Goal: Transaction & Acquisition: Purchase product/service

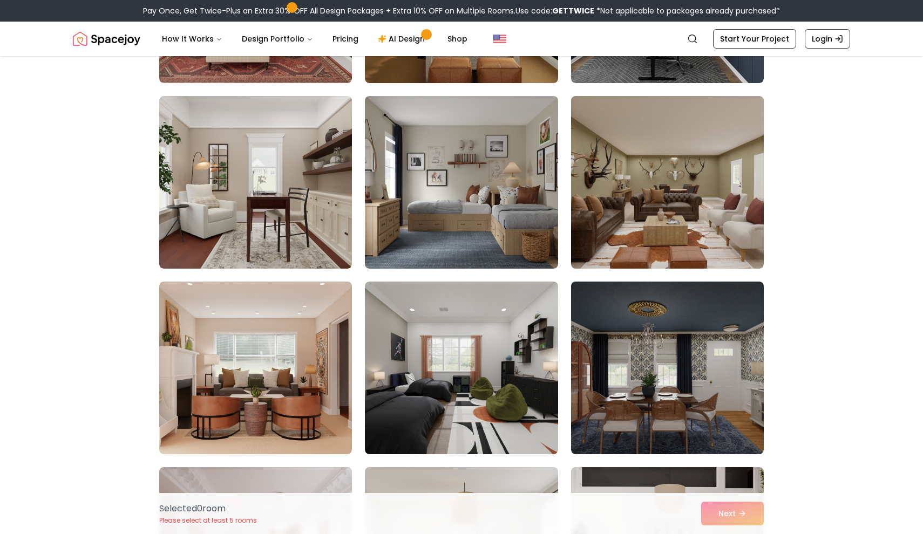
scroll to position [425, 0]
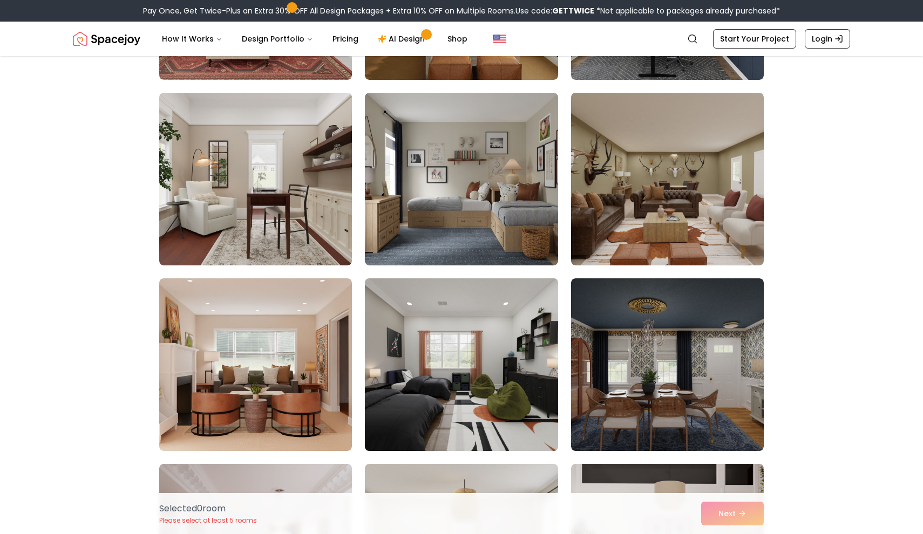
click at [488, 333] on img at bounding box center [461, 364] width 202 height 181
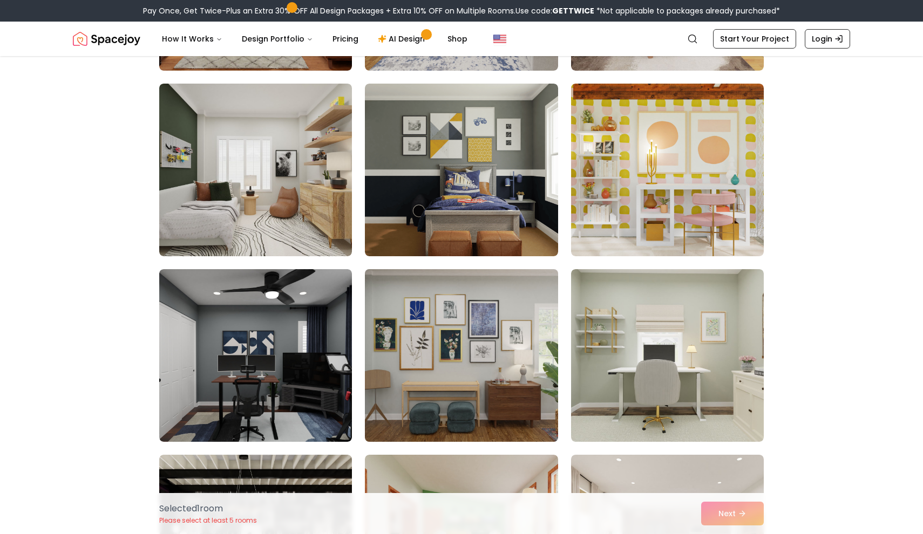
scroll to position [1178, 0]
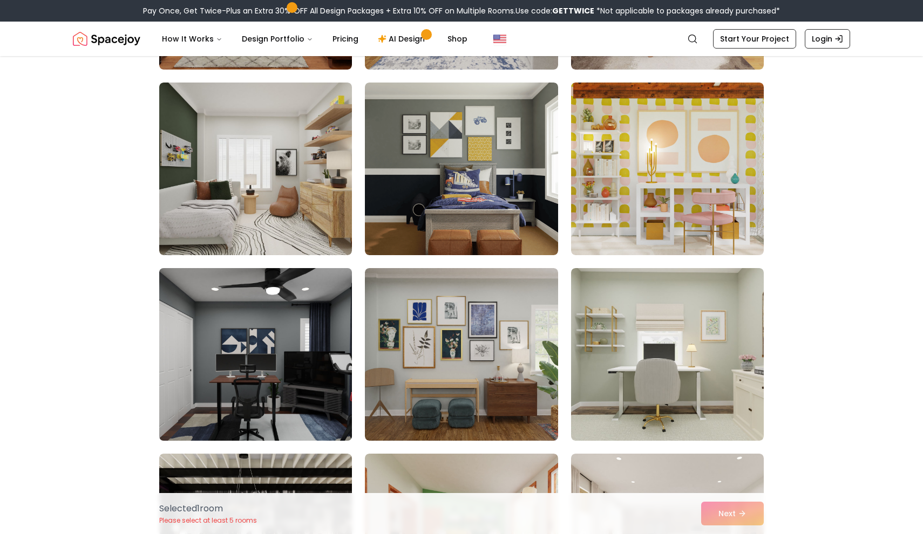
click at [289, 371] on img at bounding box center [255, 354] width 202 height 181
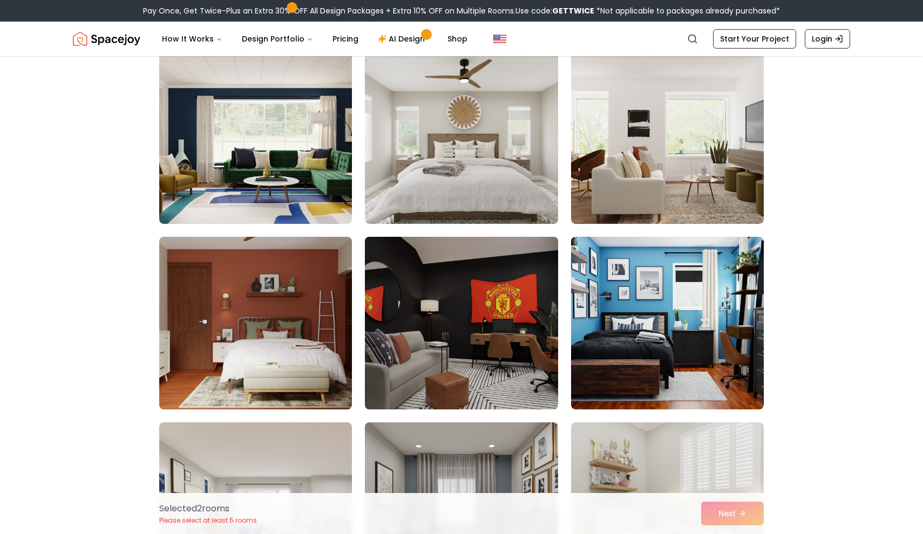
scroll to position [3253, 0]
click at [490, 351] on img at bounding box center [461, 322] width 202 height 181
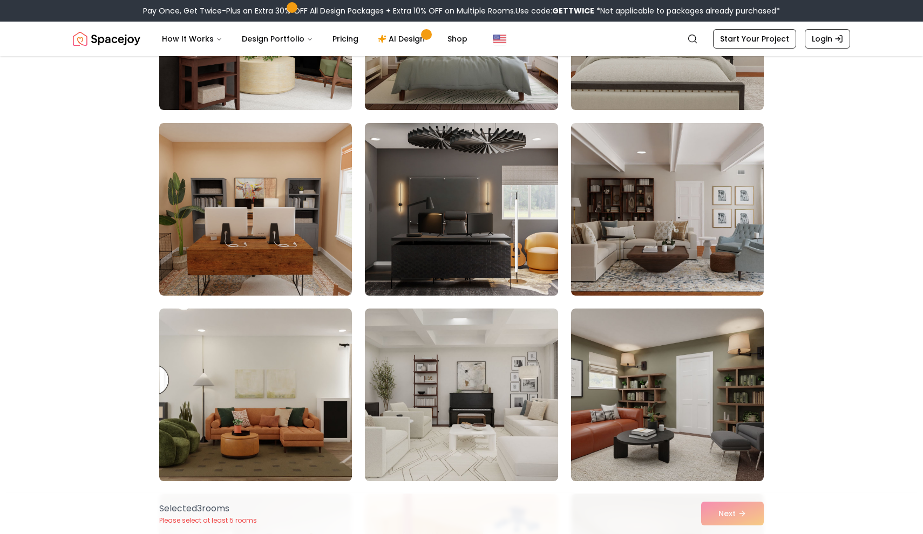
click at [477, 232] on img at bounding box center [461, 209] width 202 height 181
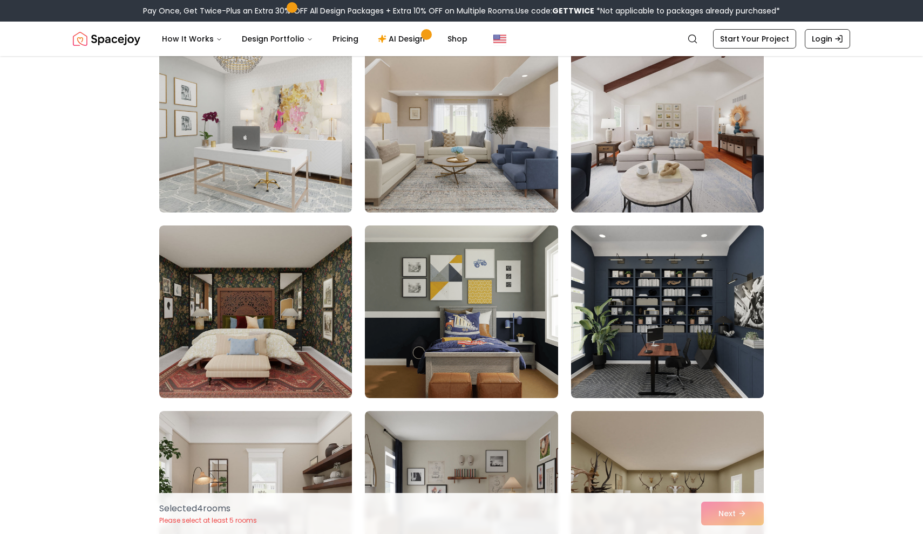
scroll to position [114, 0]
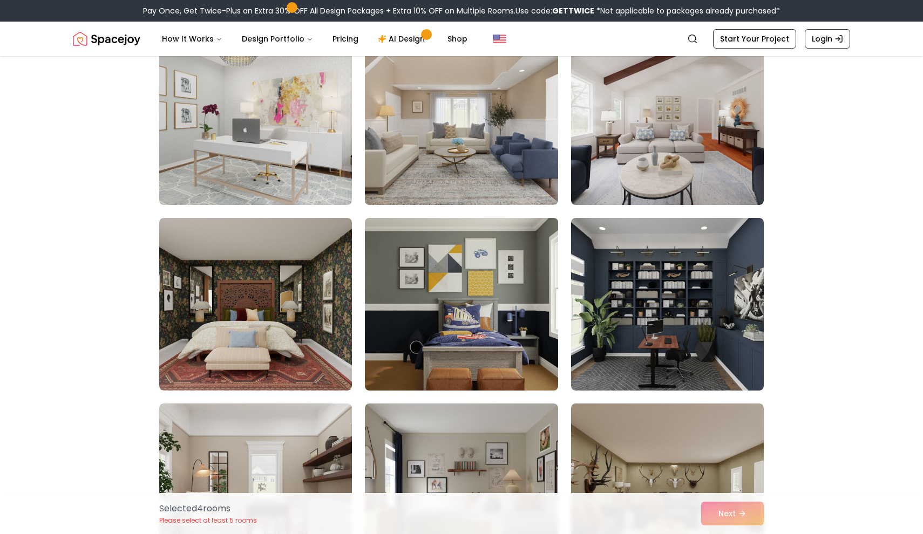
click at [470, 275] on img at bounding box center [461, 304] width 202 height 181
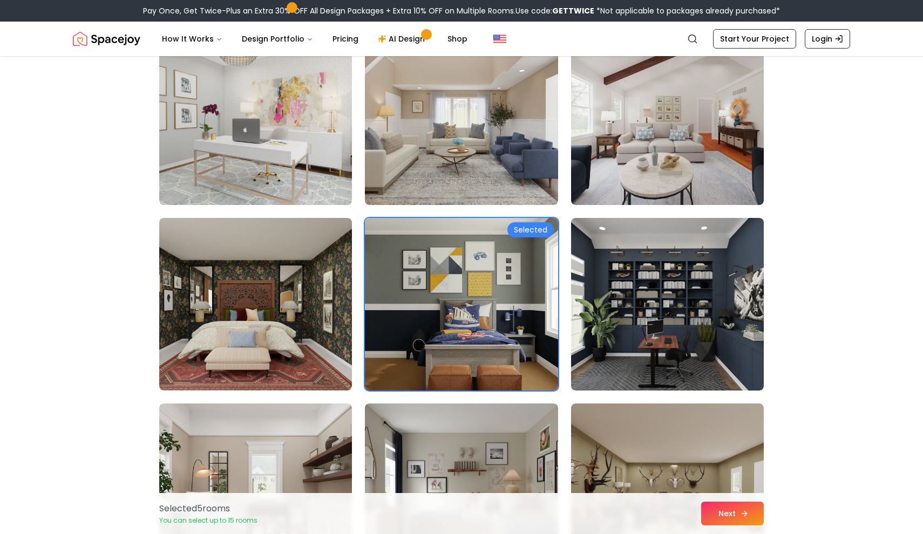
click at [716, 521] on button "Next" at bounding box center [732, 514] width 63 height 24
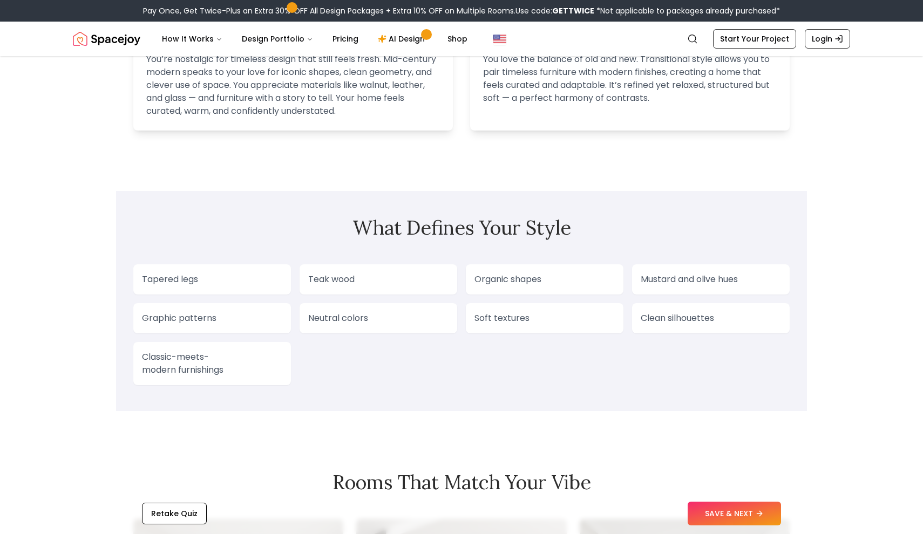
scroll to position [788, 0]
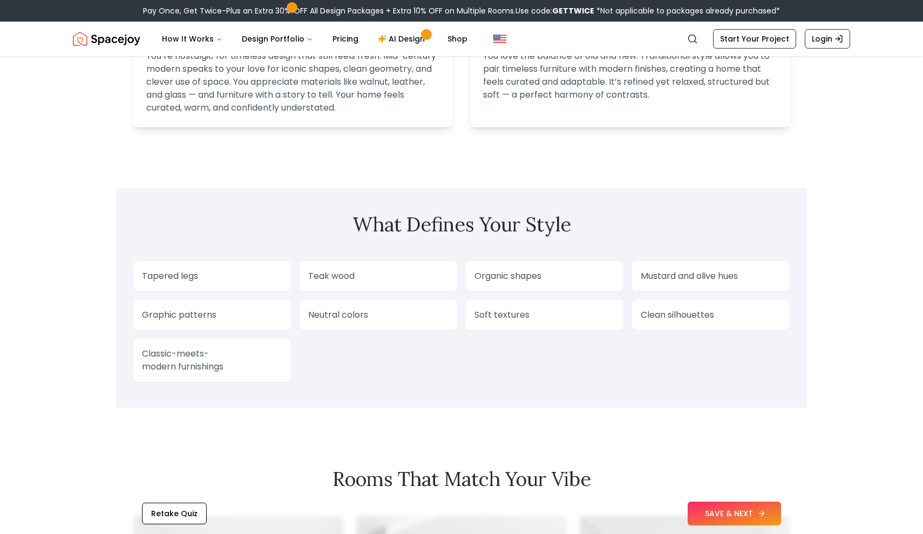
click at [704, 512] on button "SAVE & NEXT" at bounding box center [734, 514] width 93 height 24
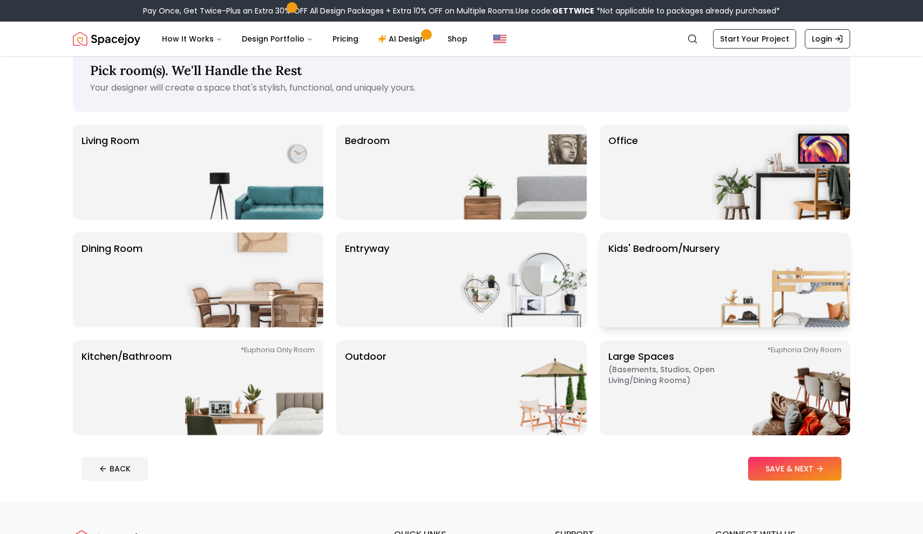
scroll to position [33, 0]
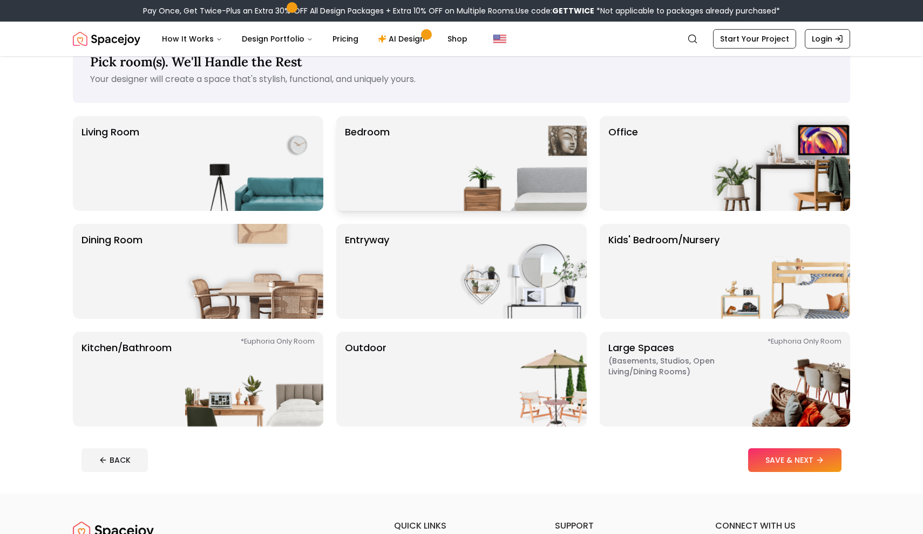
click at [520, 194] on img at bounding box center [518, 163] width 138 height 95
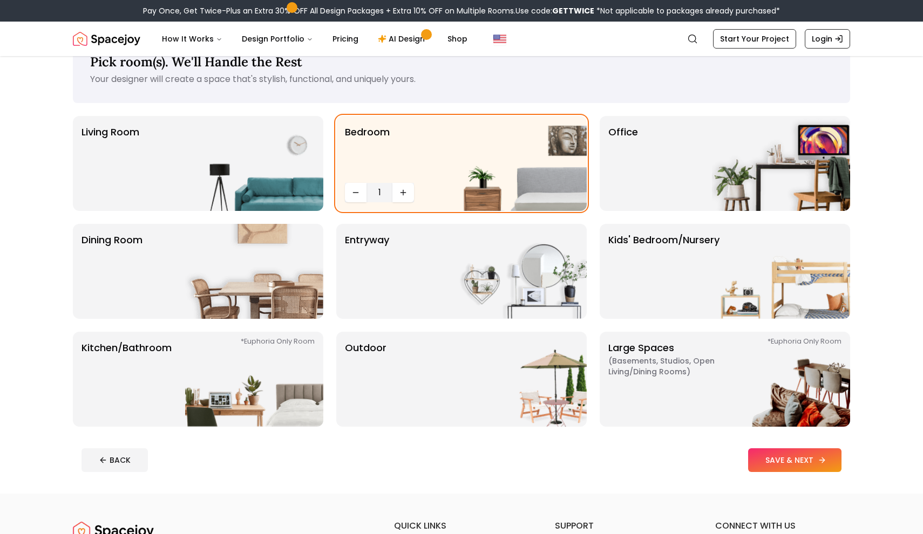
click at [787, 460] on button "SAVE & NEXT" at bounding box center [794, 461] width 93 height 24
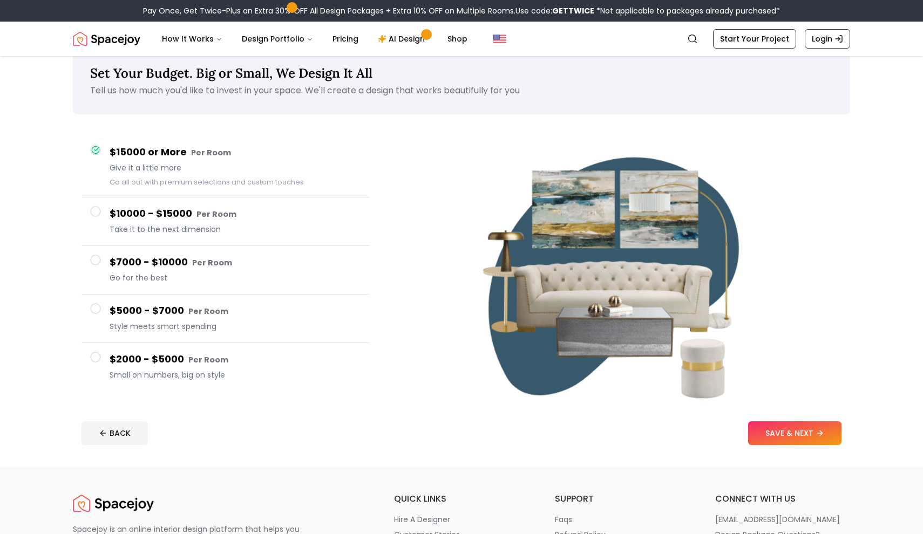
scroll to position [14, 0]
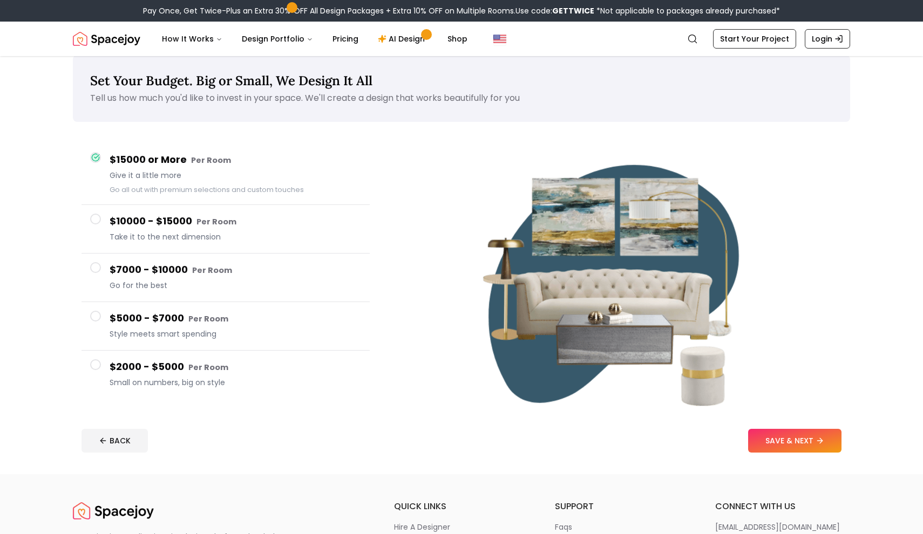
click at [245, 367] on h4 "$2000 - $5000 Per Room" at bounding box center [236, 368] width 252 height 16
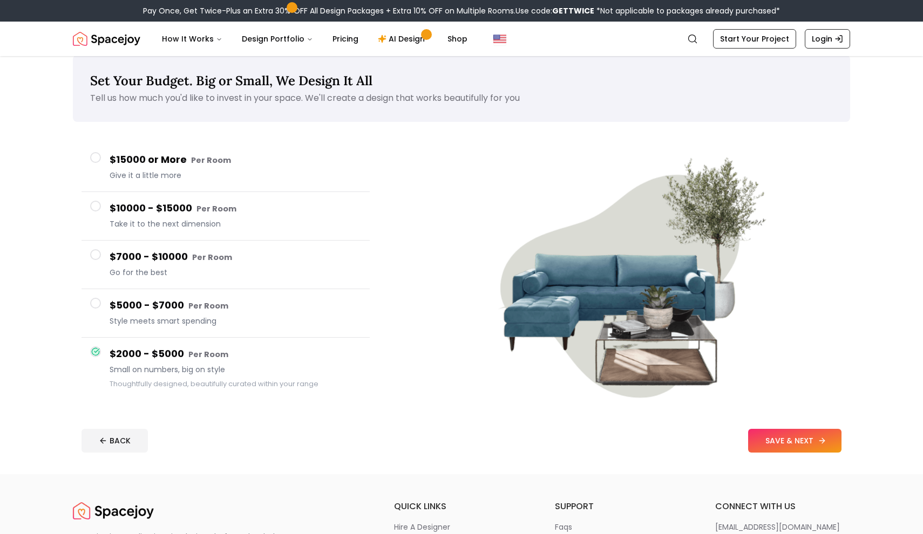
click at [779, 441] on button "SAVE & NEXT" at bounding box center [794, 441] width 93 height 24
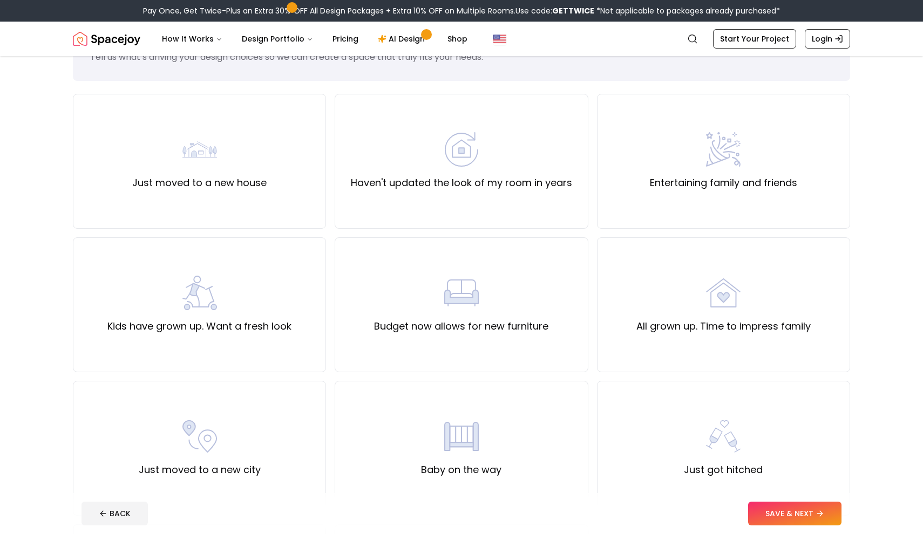
scroll to position [59, 0]
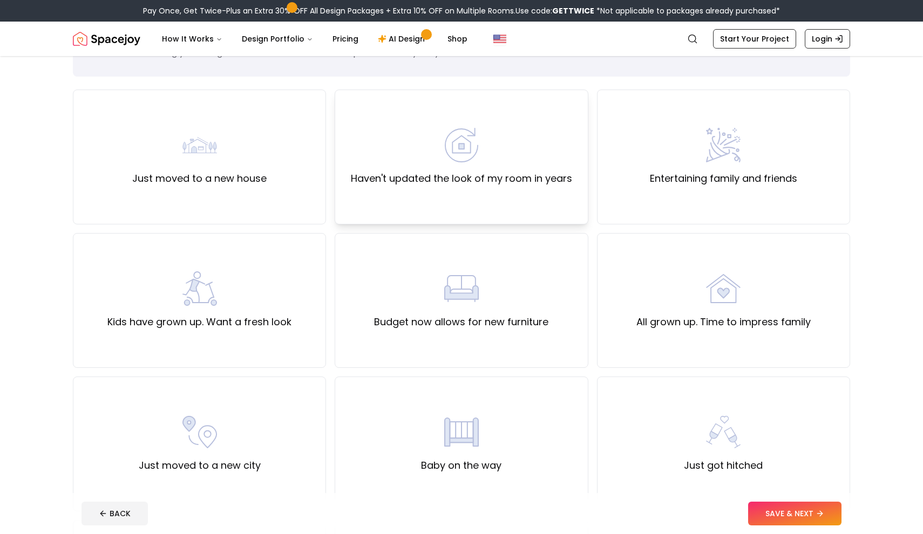
click at [541, 181] on label "Haven't updated the look of my room in years" at bounding box center [461, 178] width 221 height 15
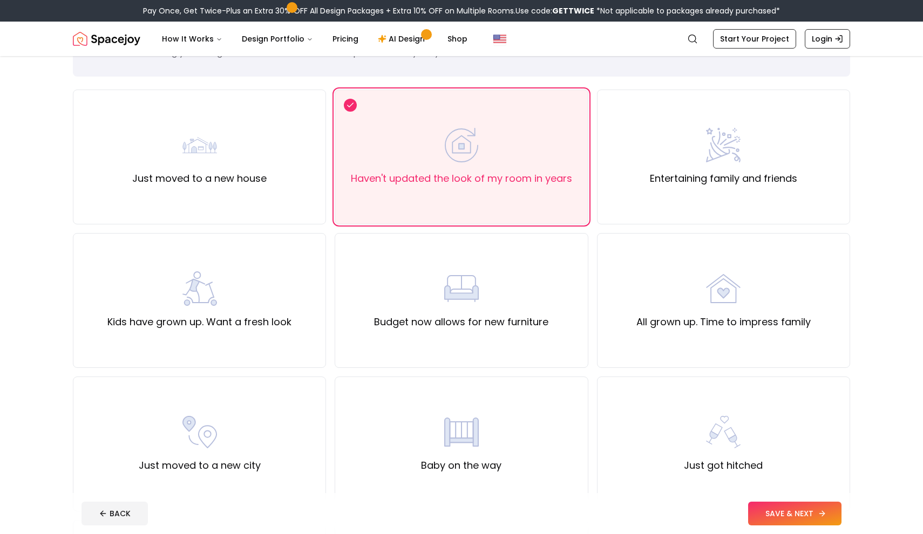
click at [802, 507] on button "SAVE & NEXT" at bounding box center [794, 514] width 93 height 24
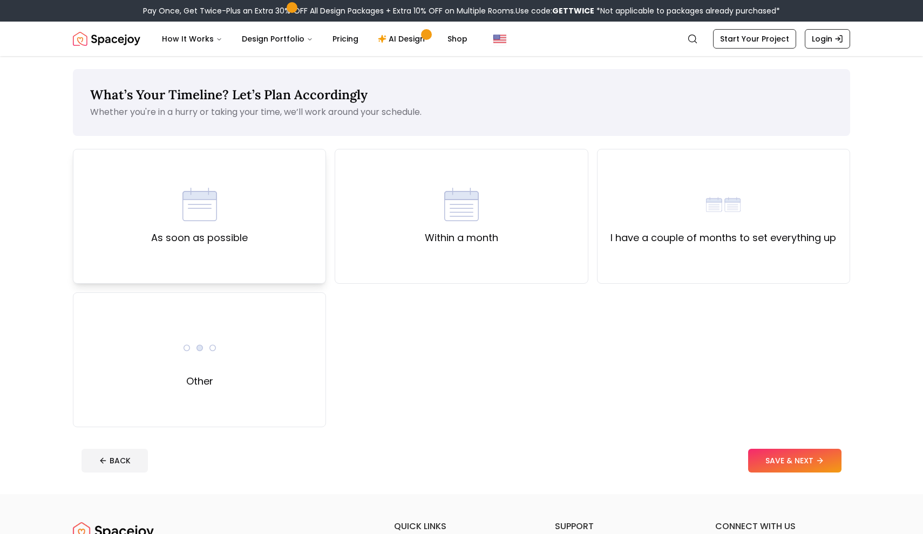
click at [296, 250] on div "As soon as possible" at bounding box center [199, 216] width 253 height 135
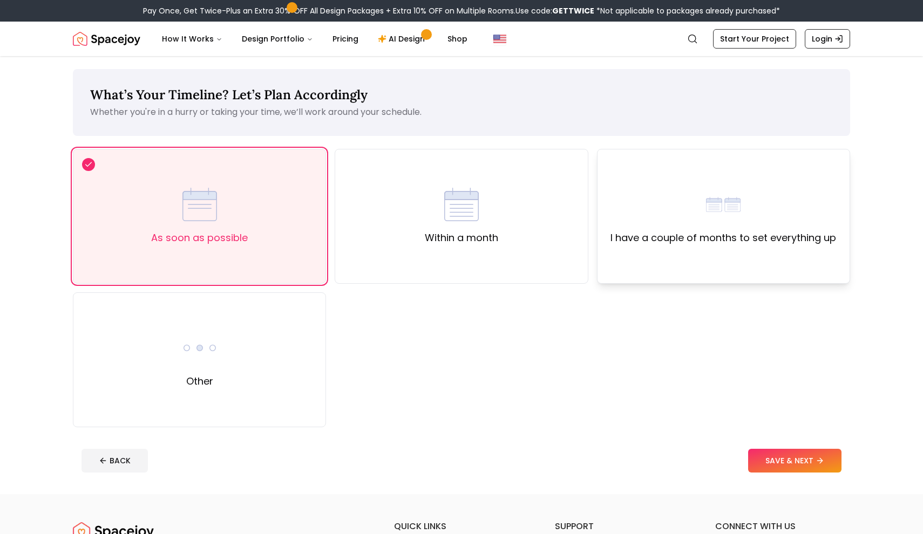
click at [622, 234] on label "I have a couple of months to set everything up" at bounding box center [724, 238] width 226 height 15
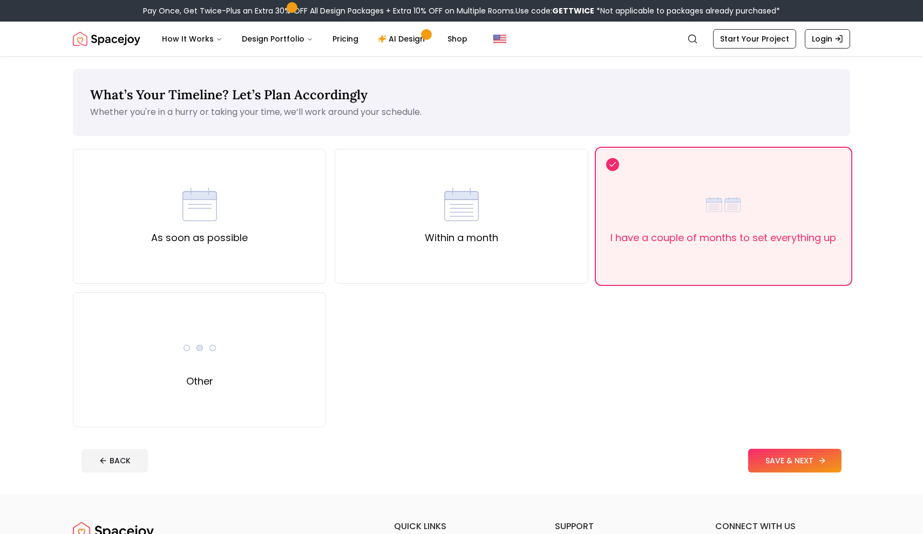
click at [793, 463] on button "SAVE & NEXT" at bounding box center [794, 461] width 93 height 24
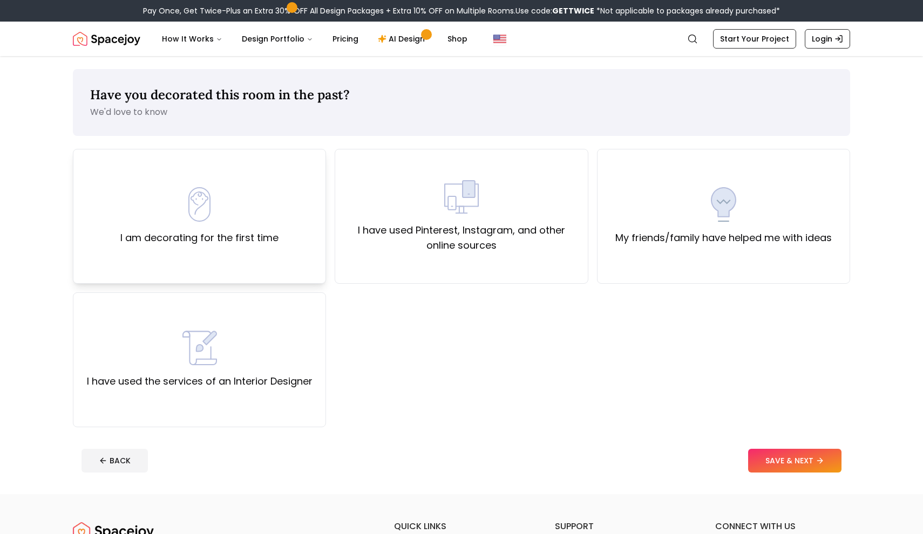
click at [286, 246] on div "I am decorating for the first time" at bounding box center [199, 216] width 253 height 135
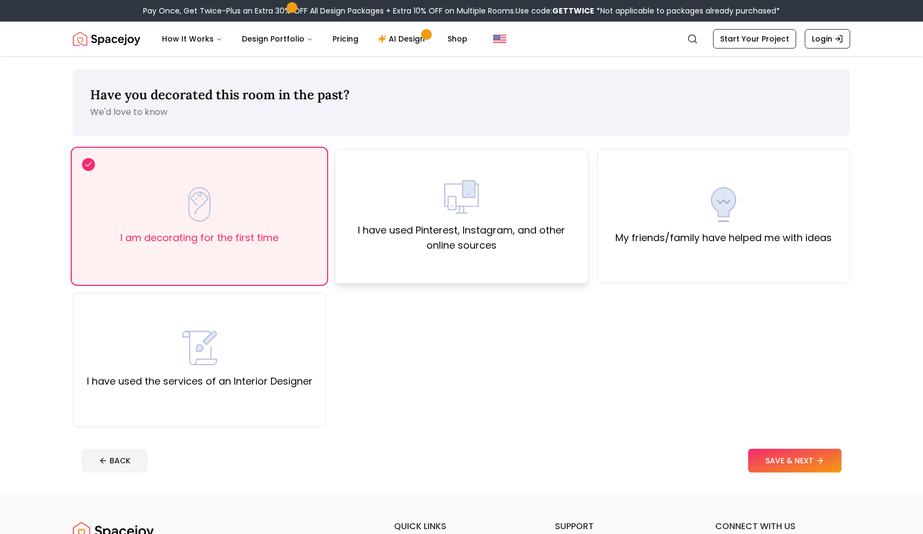
click at [502, 228] on label "I have used Pinterest, Instagram, and other online sources" at bounding box center [461, 238] width 235 height 30
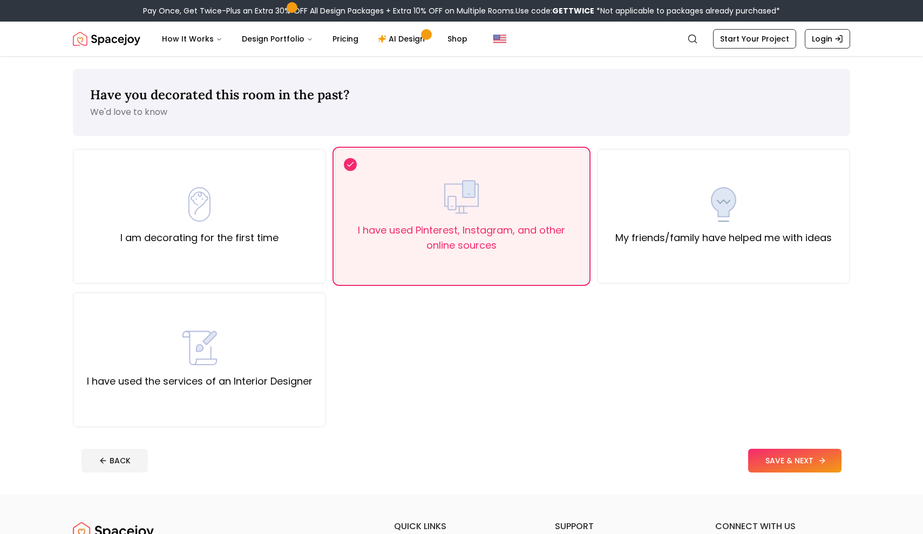
click at [778, 460] on button "SAVE & NEXT" at bounding box center [794, 461] width 93 height 24
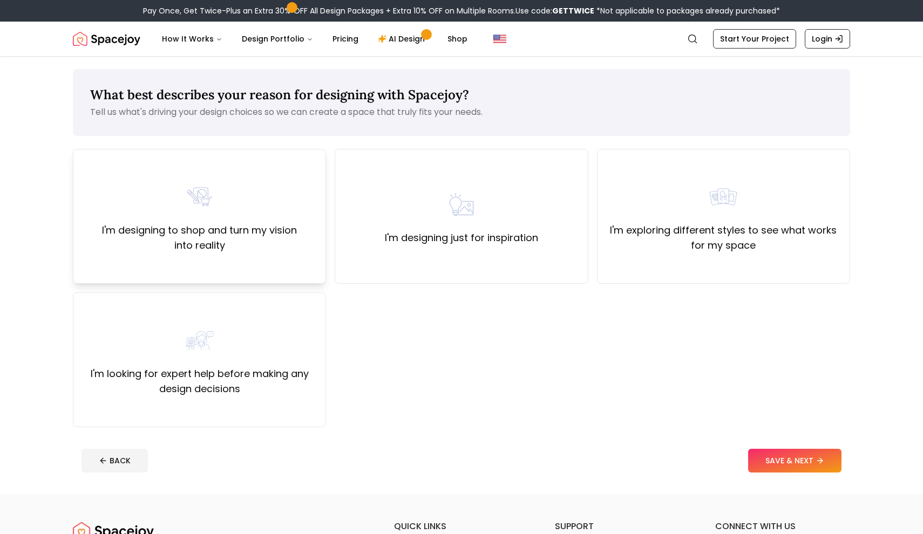
click at [276, 256] on div "I'm designing to shop and turn my vision into reality" at bounding box center [199, 216] width 253 height 135
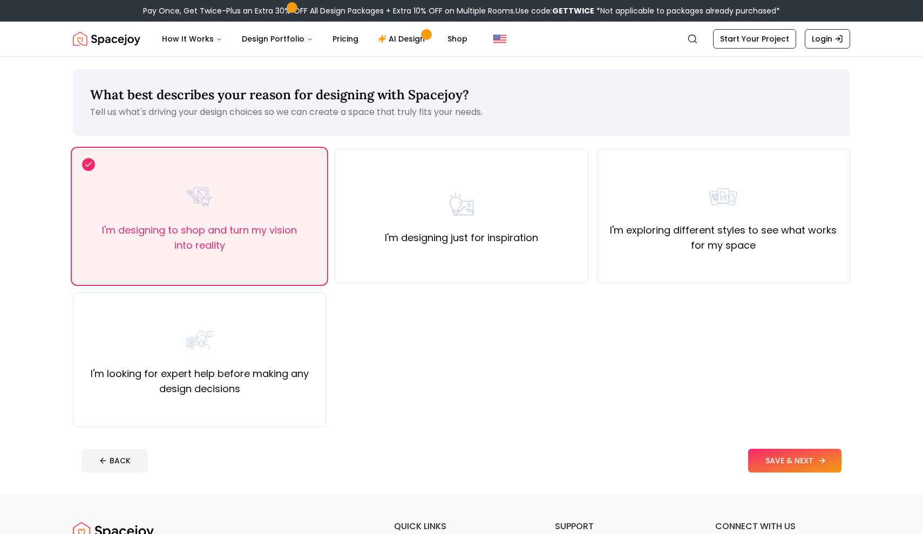
click at [770, 459] on button "SAVE & NEXT" at bounding box center [794, 461] width 93 height 24
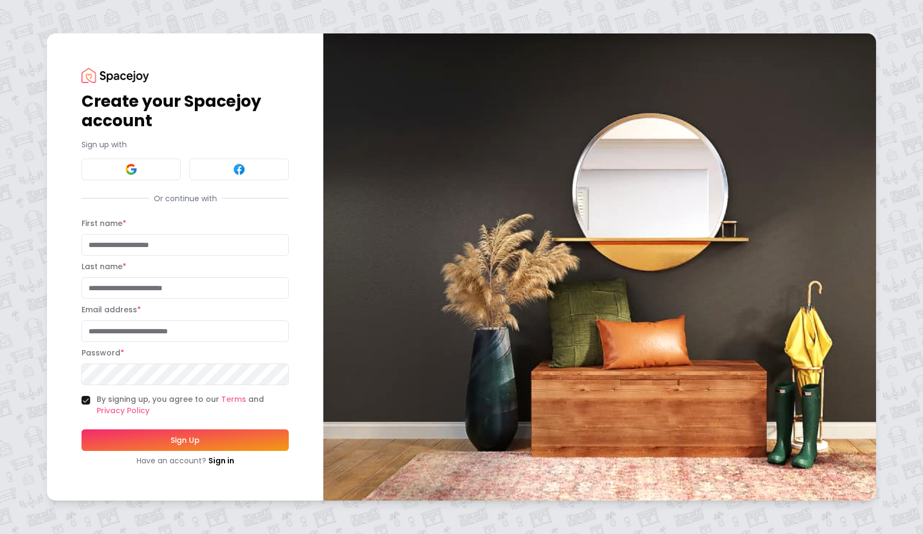
click at [234, 441] on button "Sign Up" at bounding box center [185, 441] width 207 height 22
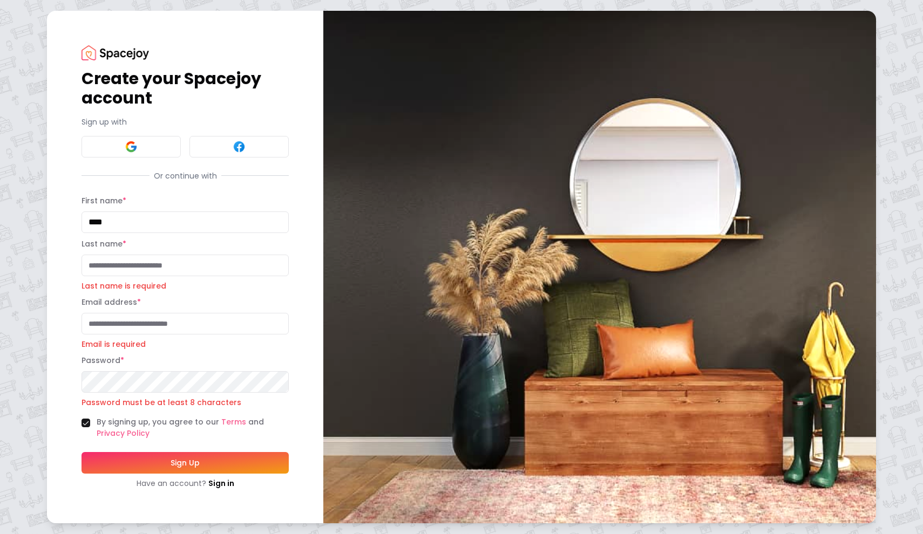
type input "****"
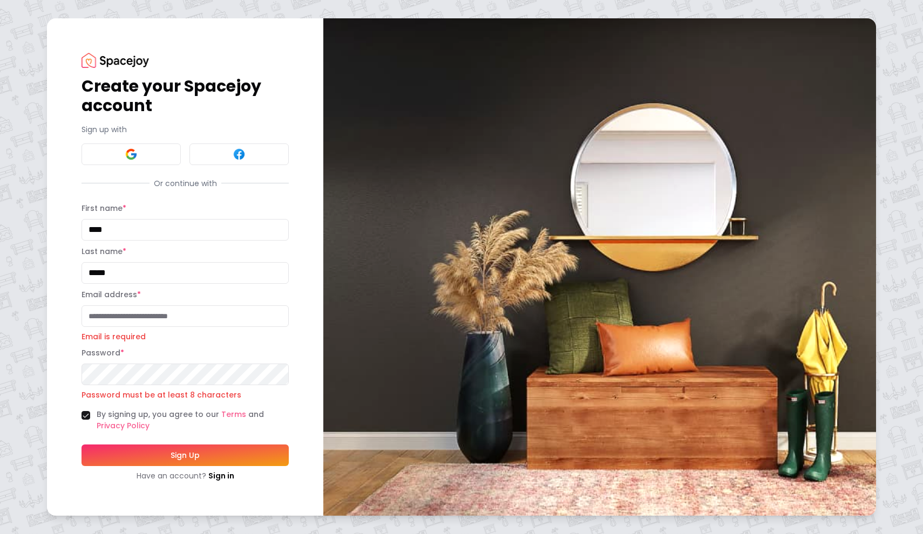
type input "*****"
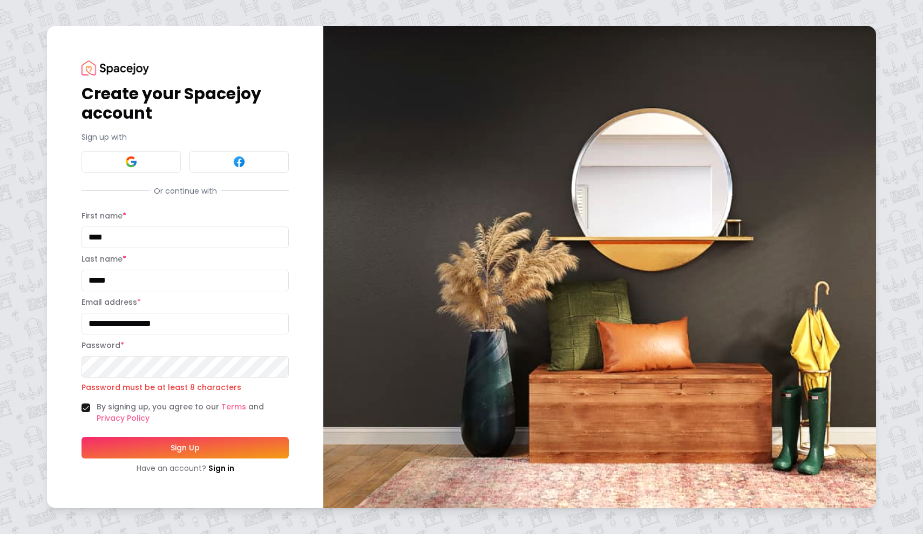
type input "**********"
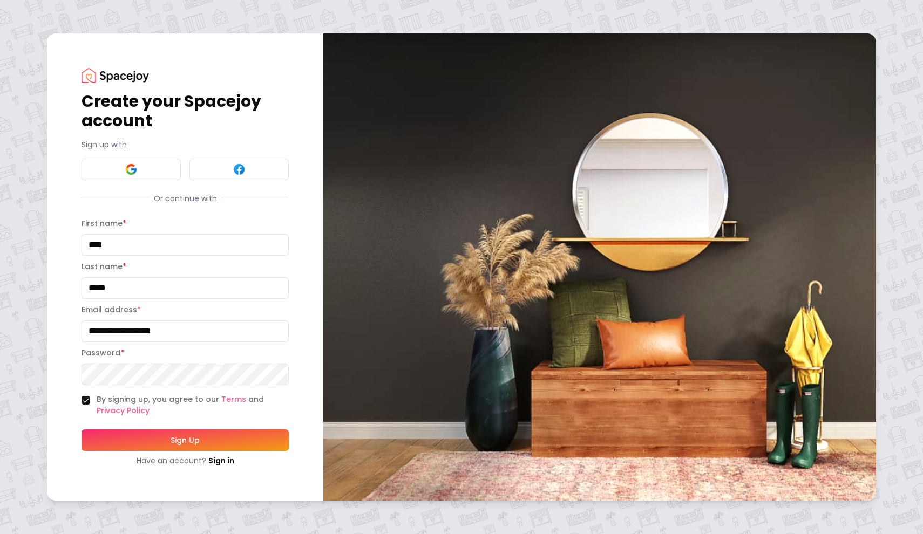
click at [119, 445] on button "Sign Up" at bounding box center [185, 441] width 207 height 22
